Goal: Transaction & Acquisition: Book appointment/travel/reservation

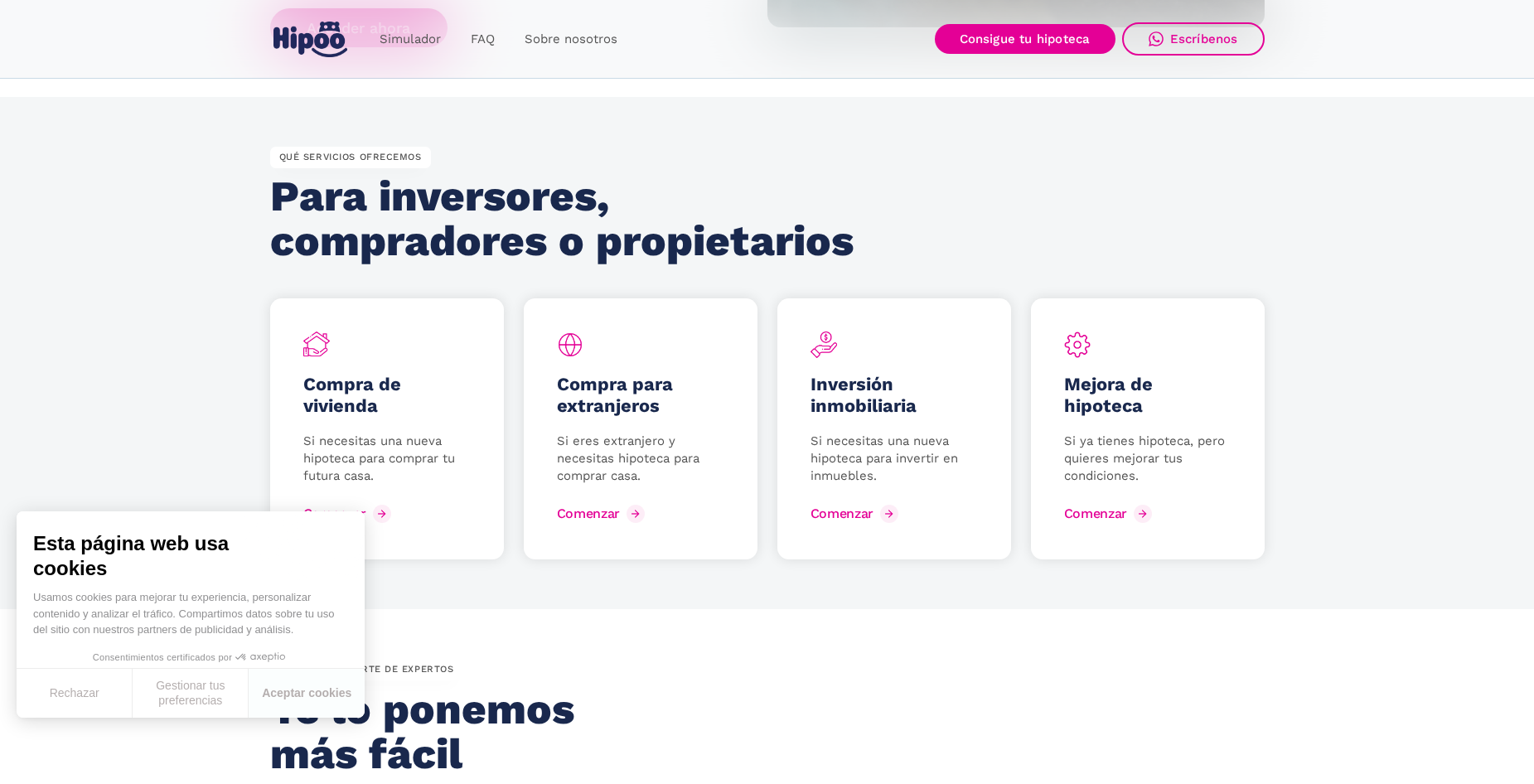
scroll to position [2320, 0]
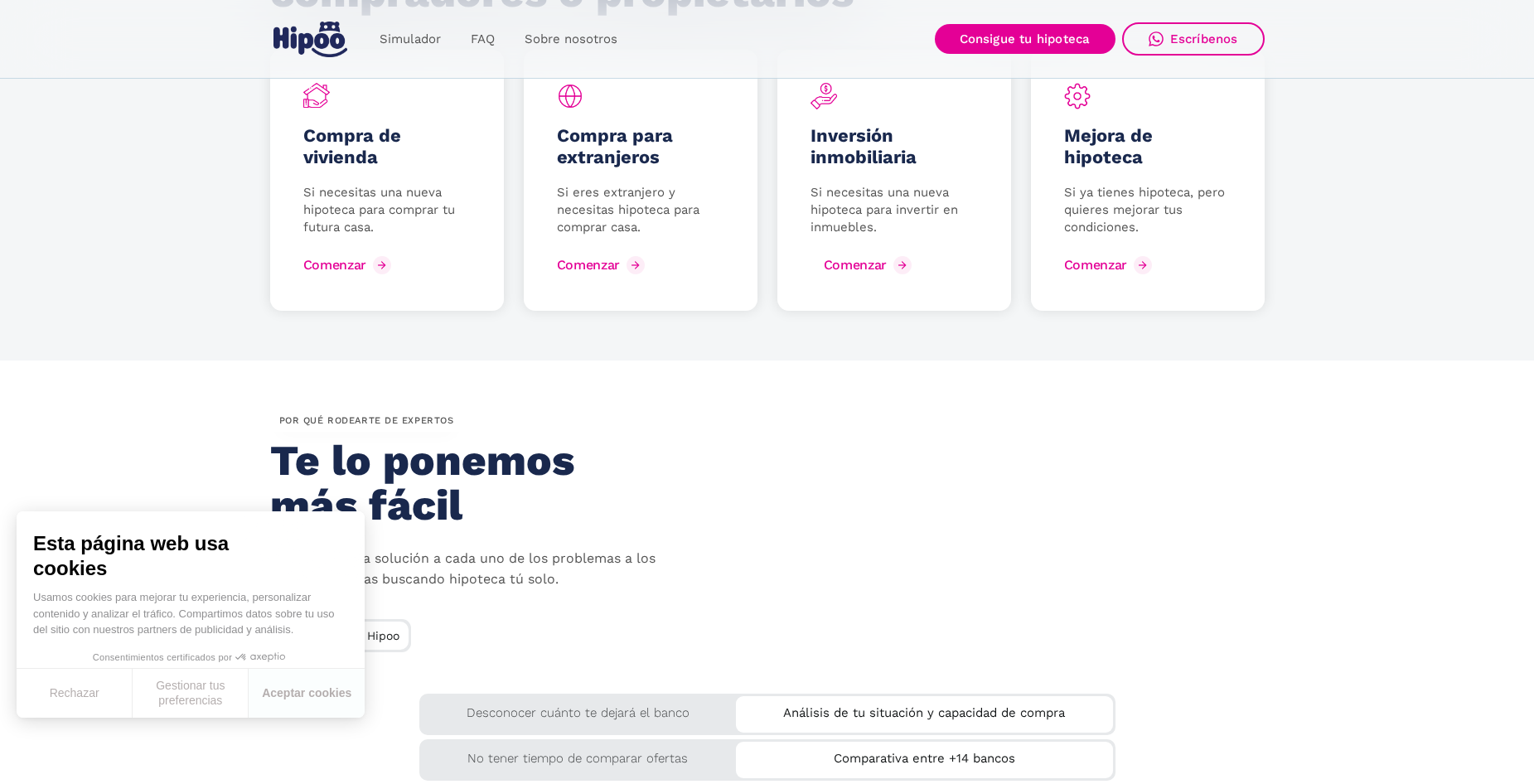
click at [889, 268] on link "Comenzar" at bounding box center [863, 265] width 105 height 26
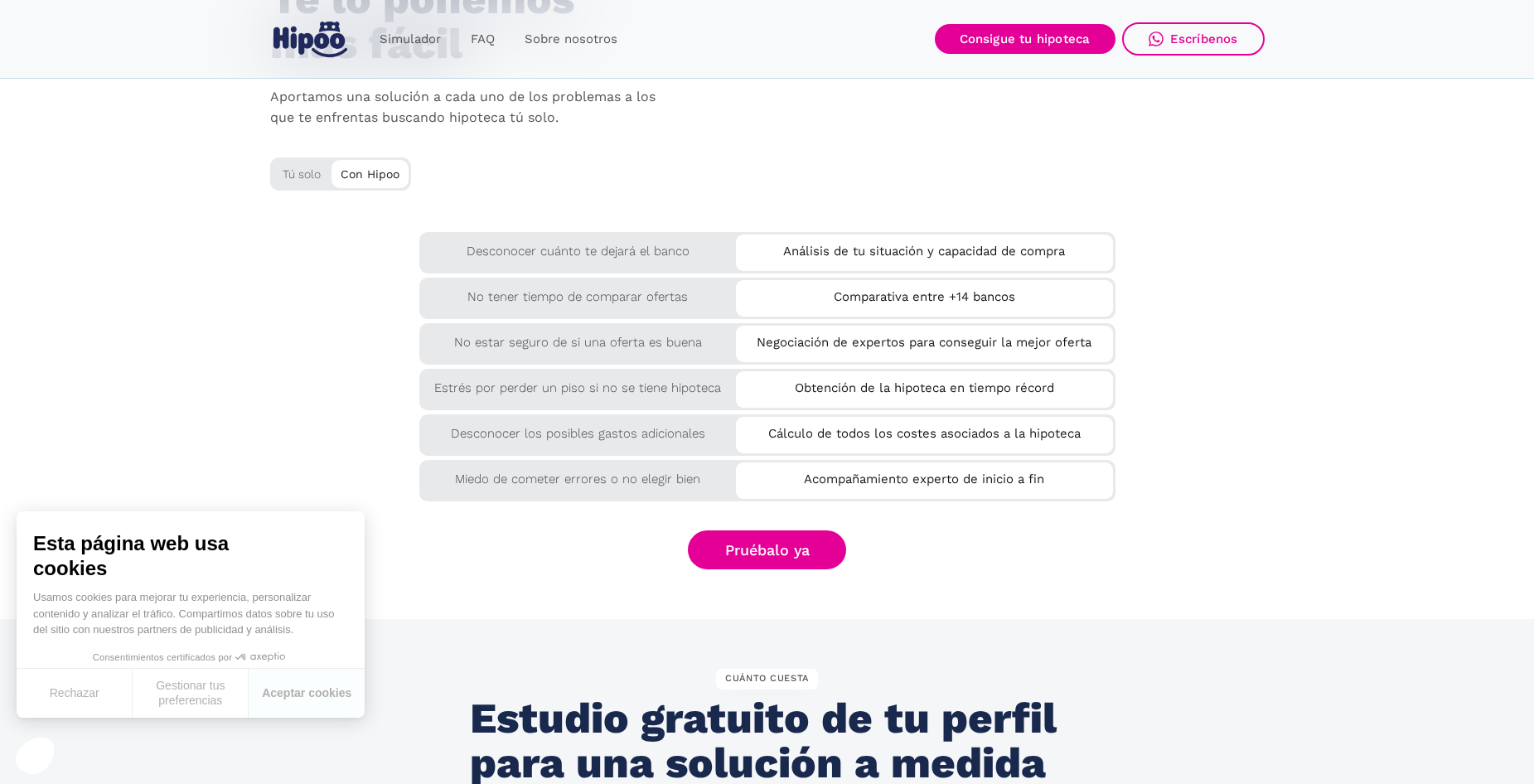
scroll to position [2285, 0]
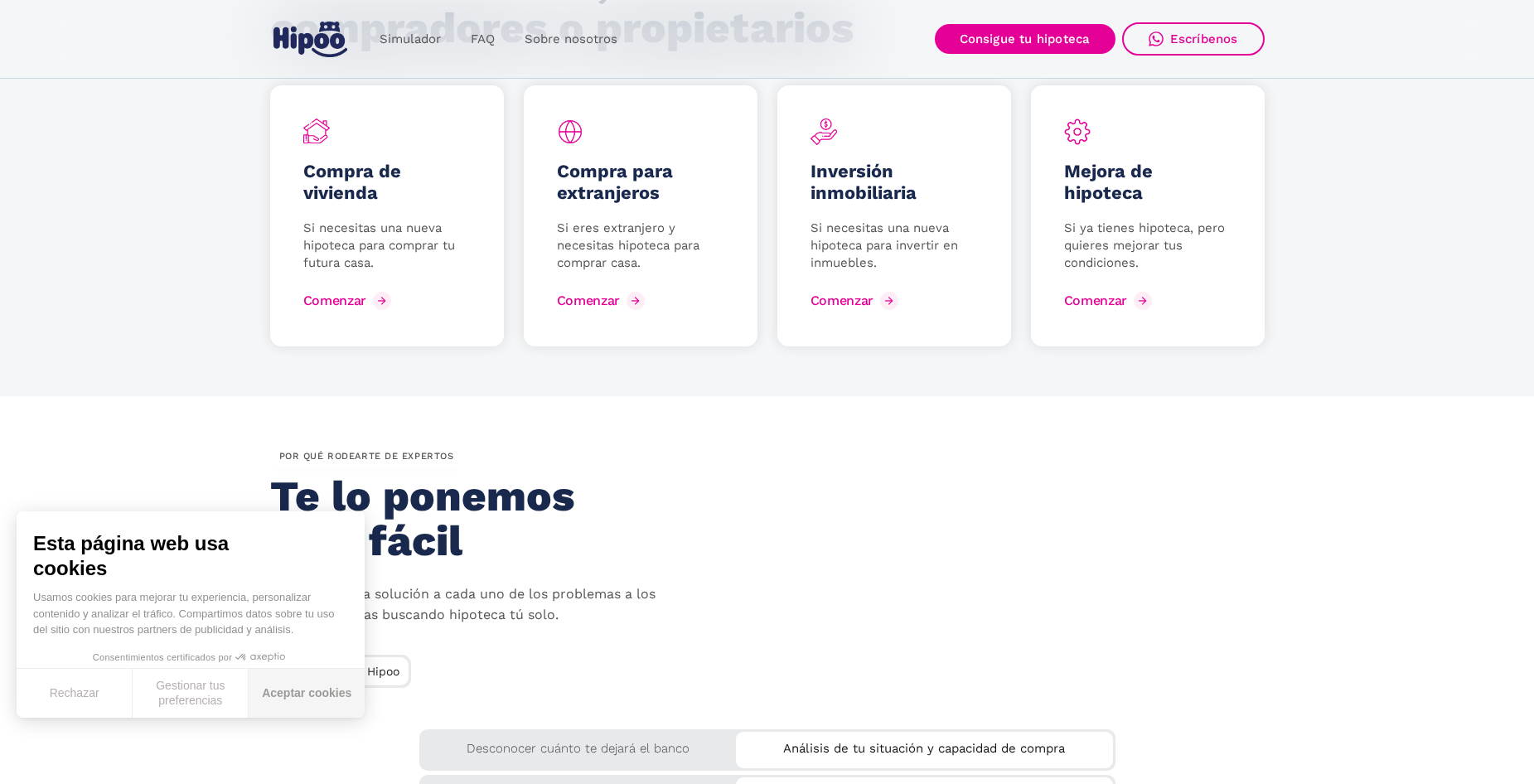
click at [298, 702] on button "Aceptar cookies" at bounding box center [307, 694] width 116 height 49
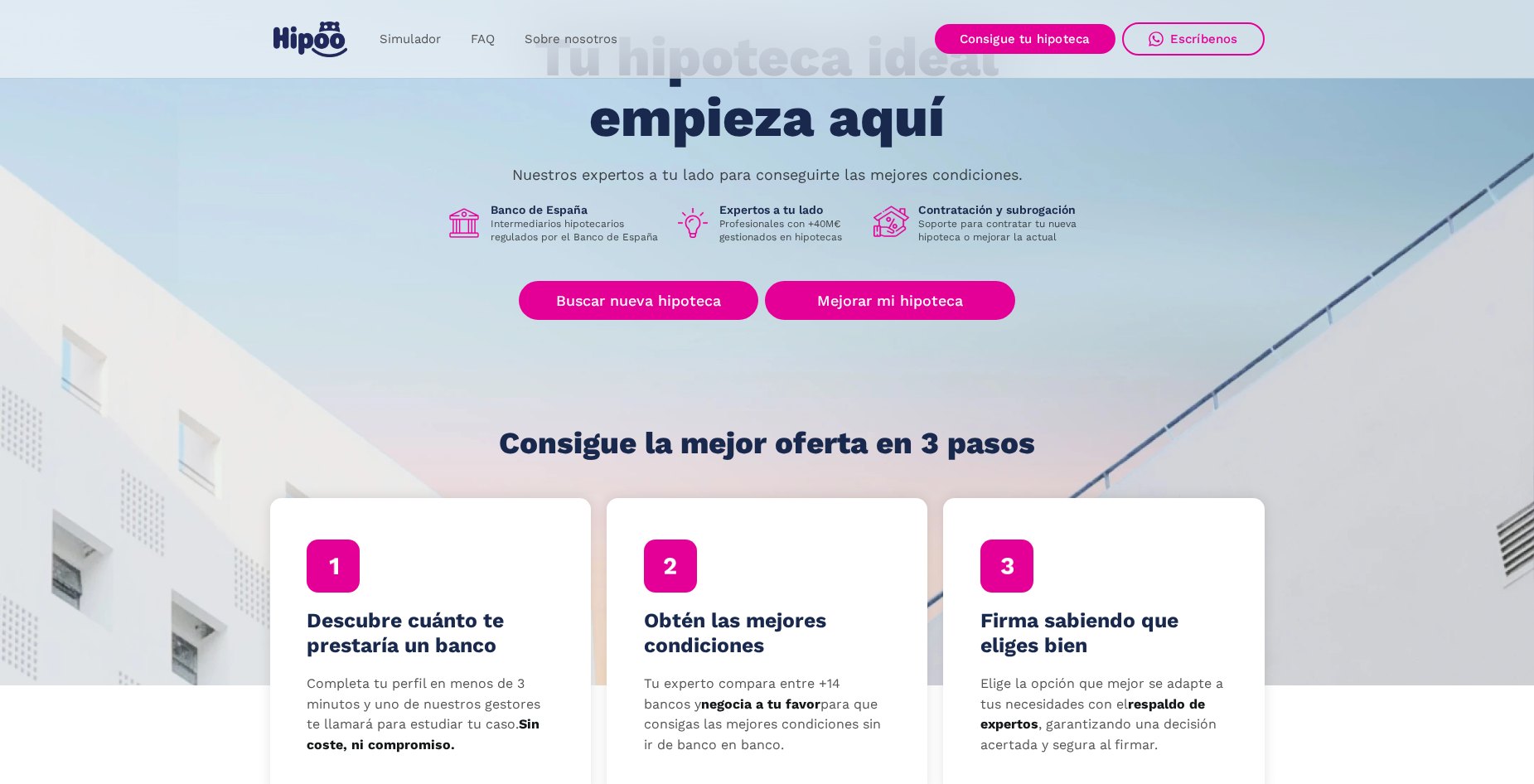
scroll to position [0, 0]
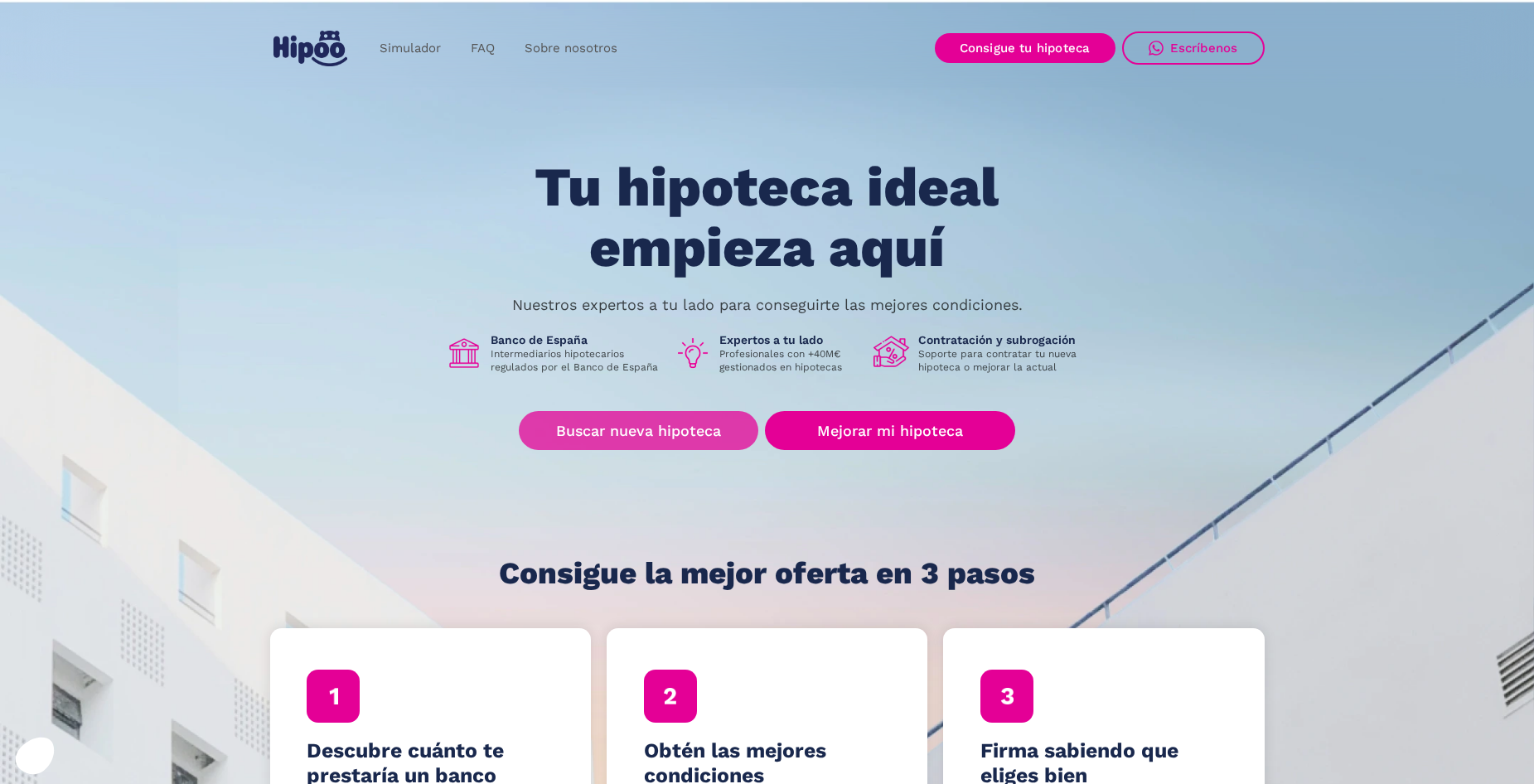
click at [682, 430] on link "Buscar nueva hipoteca" at bounding box center [638, 430] width 239 height 39
